Goal: Find specific page/section: Find specific page/section

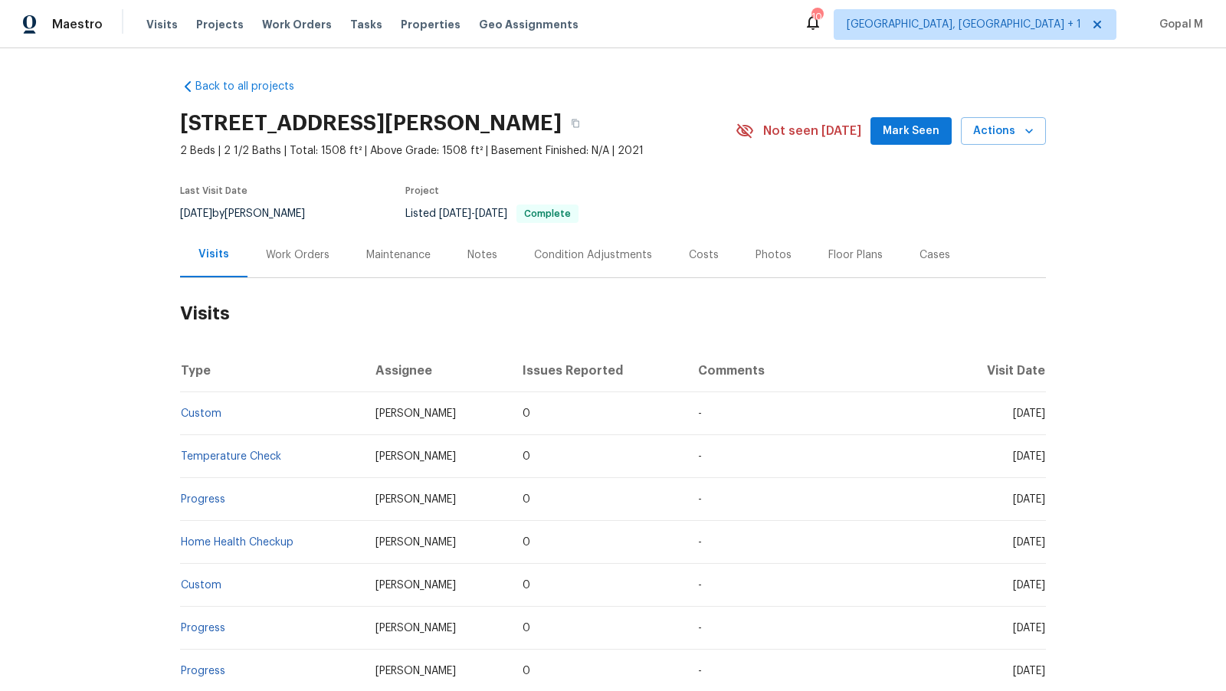
click at [306, 268] on div "Work Orders" at bounding box center [297, 254] width 100 height 45
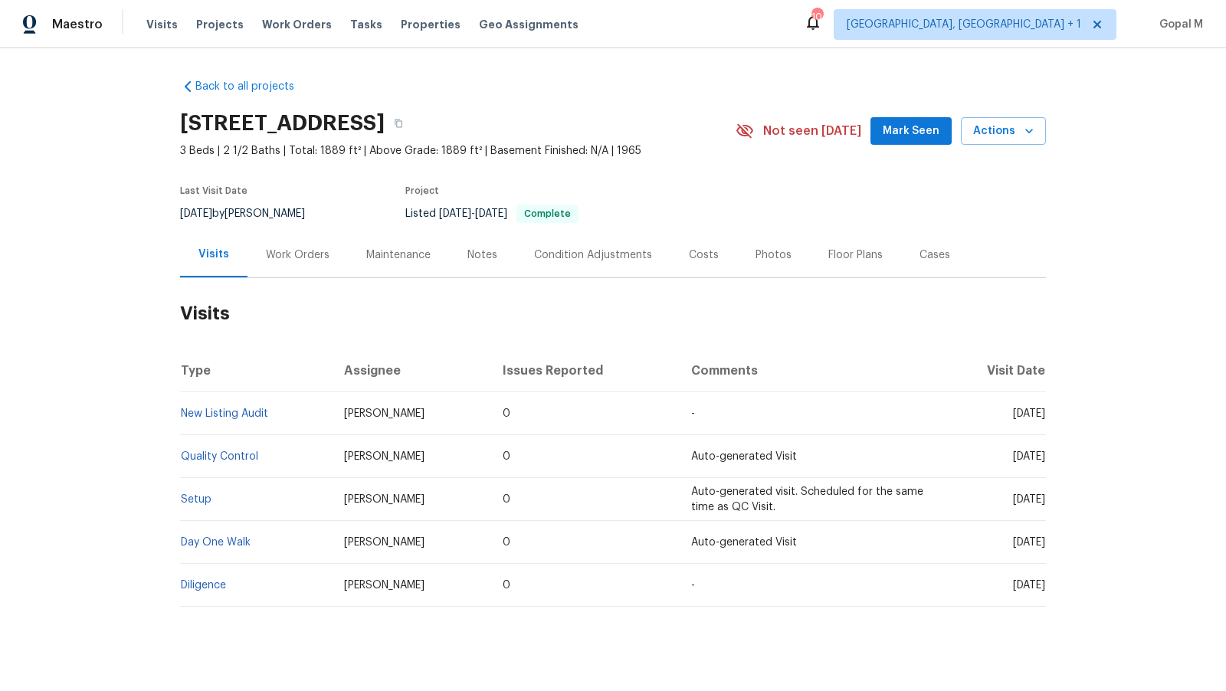
click at [282, 249] on div "Work Orders" at bounding box center [298, 254] width 64 height 15
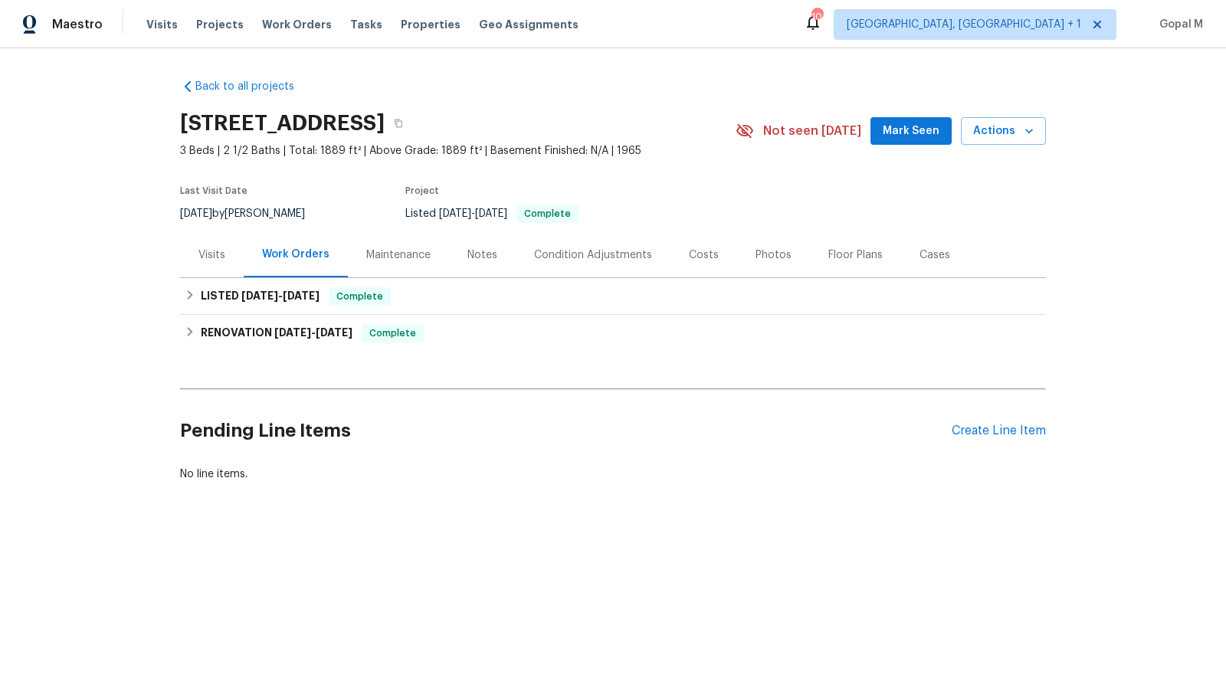
click at [209, 251] on div "Visits" at bounding box center [211, 254] width 27 height 15
